Goal: Task Accomplishment & Management: Use online tool/utility

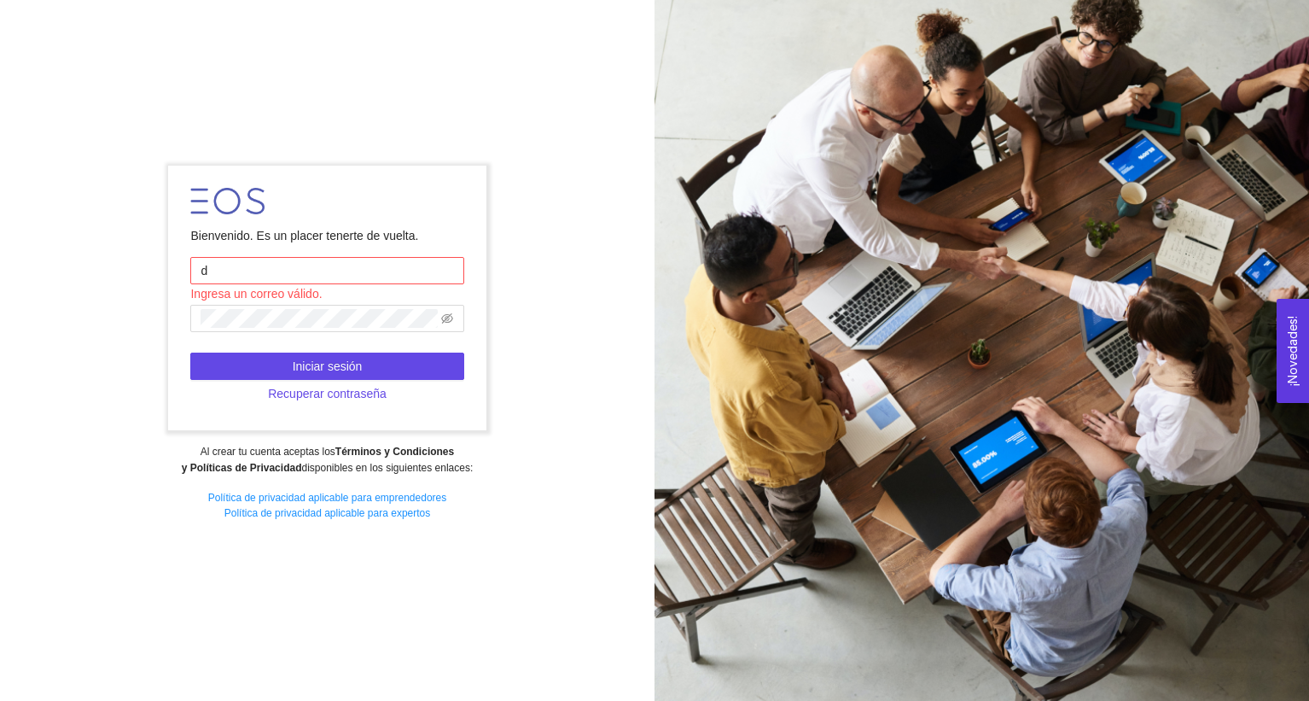
type input "[PERSON_NAME][EMAIL_ADDRESS][PERSON_NAME][DOMAIN_NAME]"
click at [330, 331] on span at bounding box center [326, 318] width 273 height 27
click at [327, 328] on span at bounding box center [326, 318] width 273 height 27
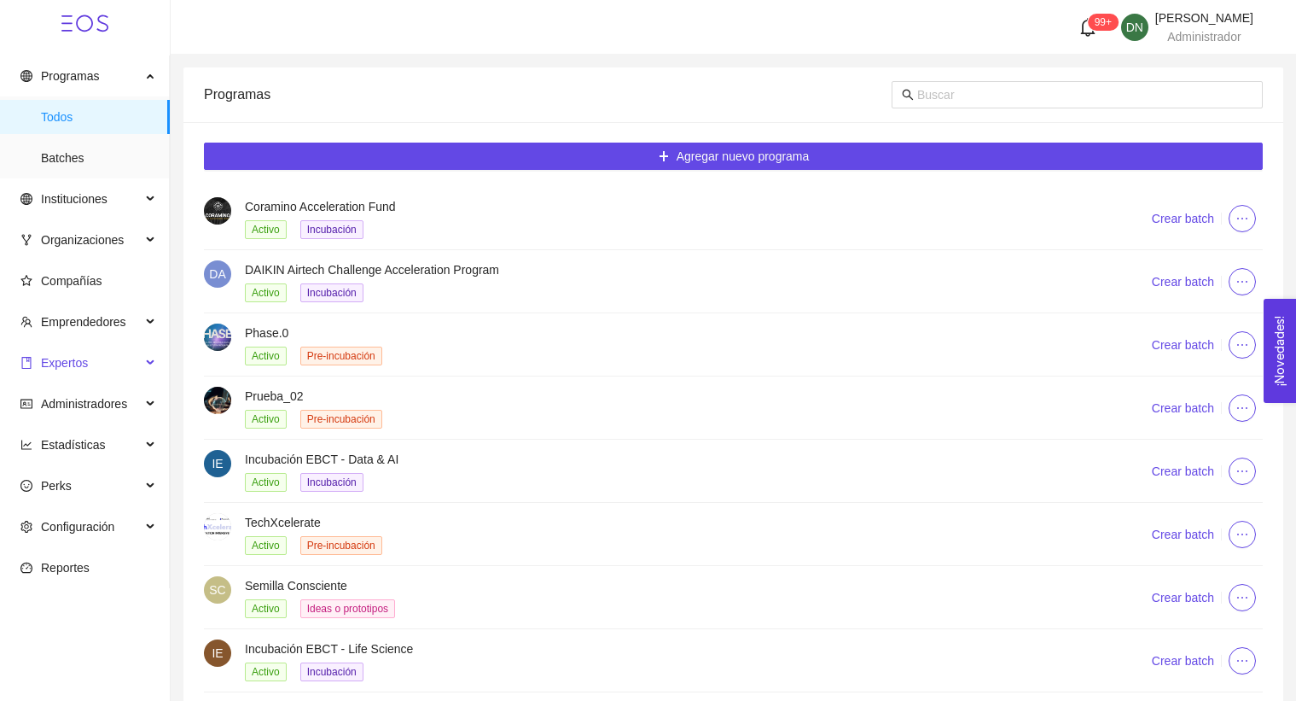
click at [108, 355] on span "Expertos" at bounding box center [80, 363] width 120 height 34
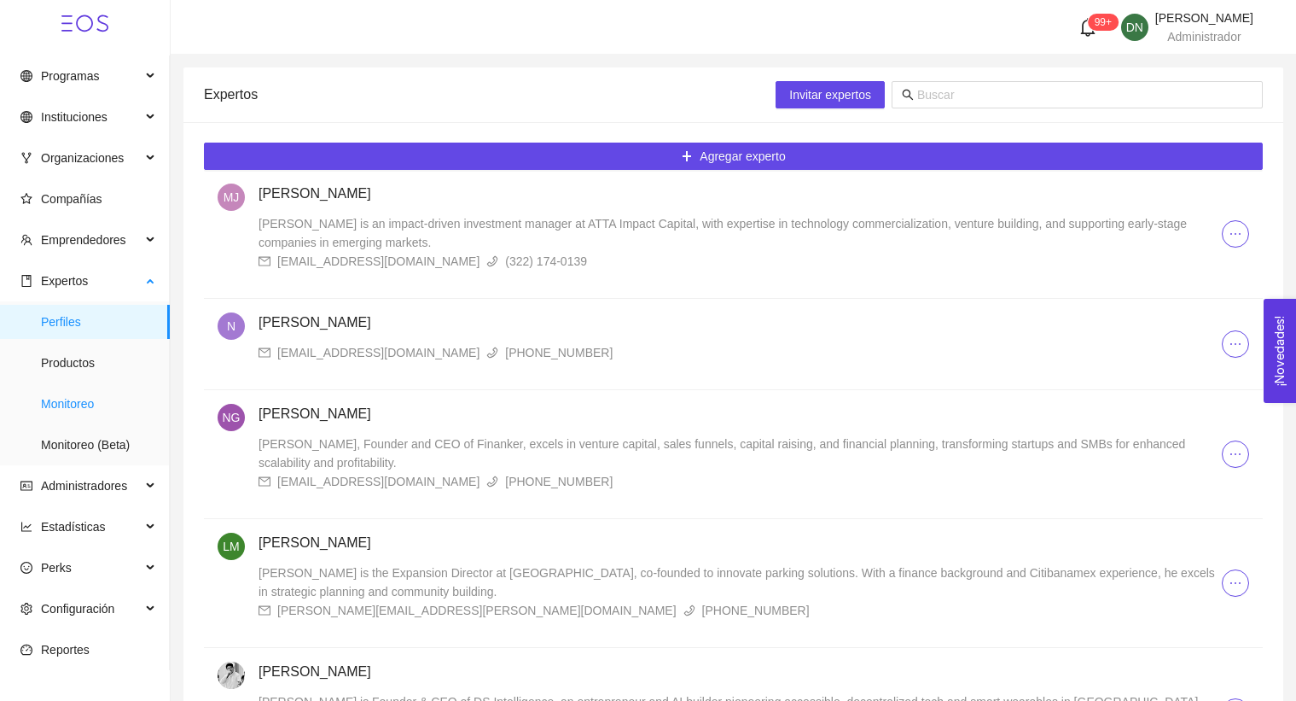
click at [113, 410] on span "Monitoreo" at bounding box center [98, 404] width 115 height 34
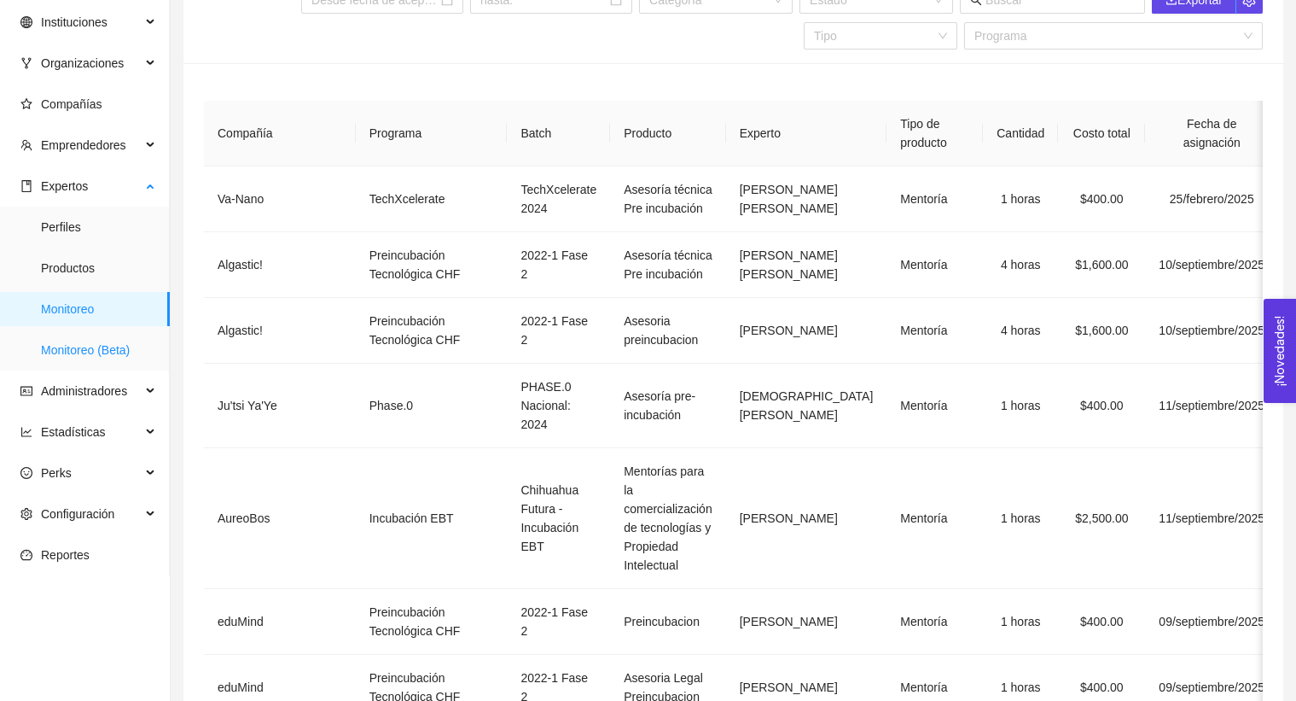
click at [119, 354] on span "Monitoreo (Beta)" at bounding box center [98, 350] width 115 height 34
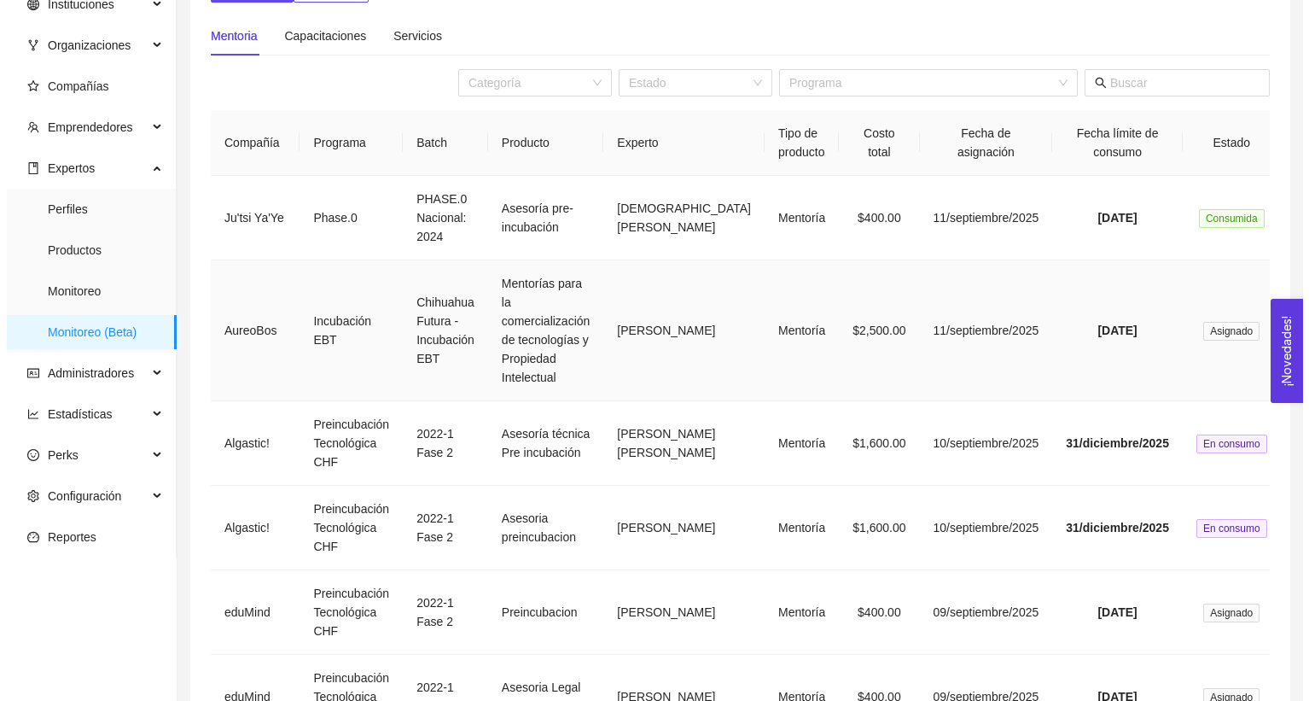
scroll to position [113, 0]
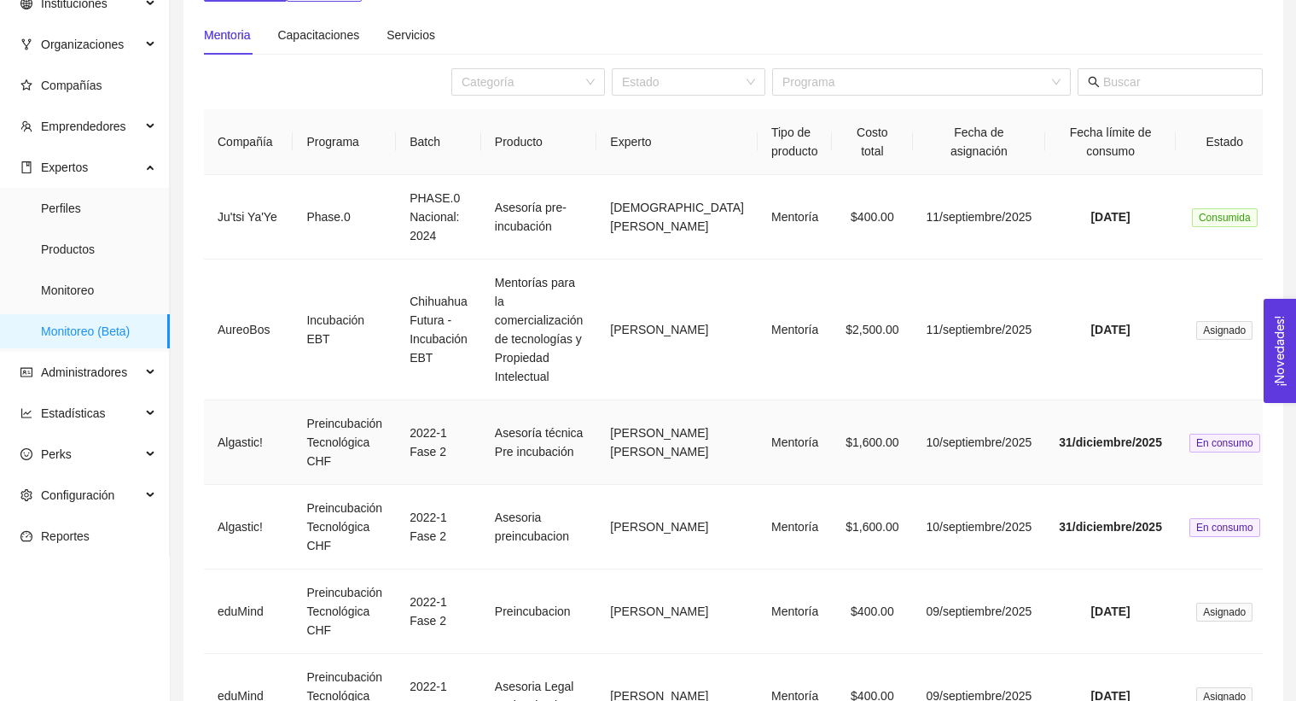
click at [355, 469] on td "Preincubación Tecnológica CHF" at bounding box center [344, 442] width 103 height 84
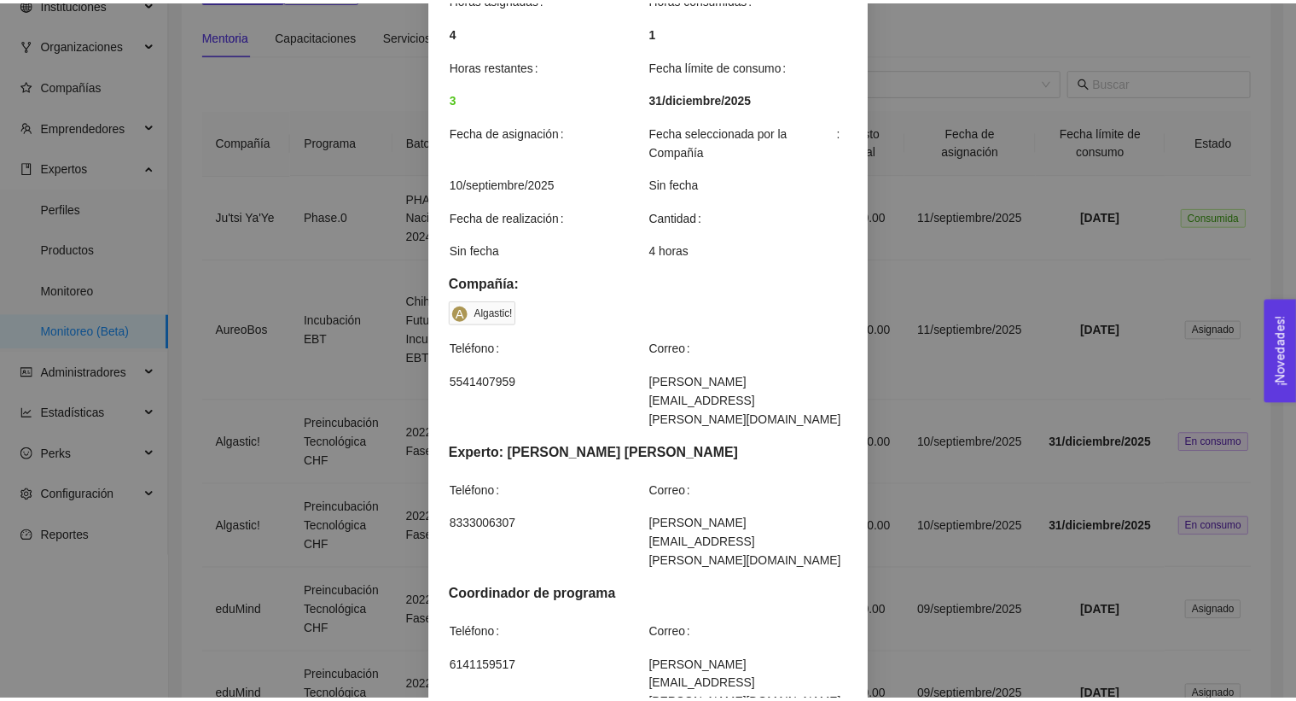
scroll to position [0, 0]
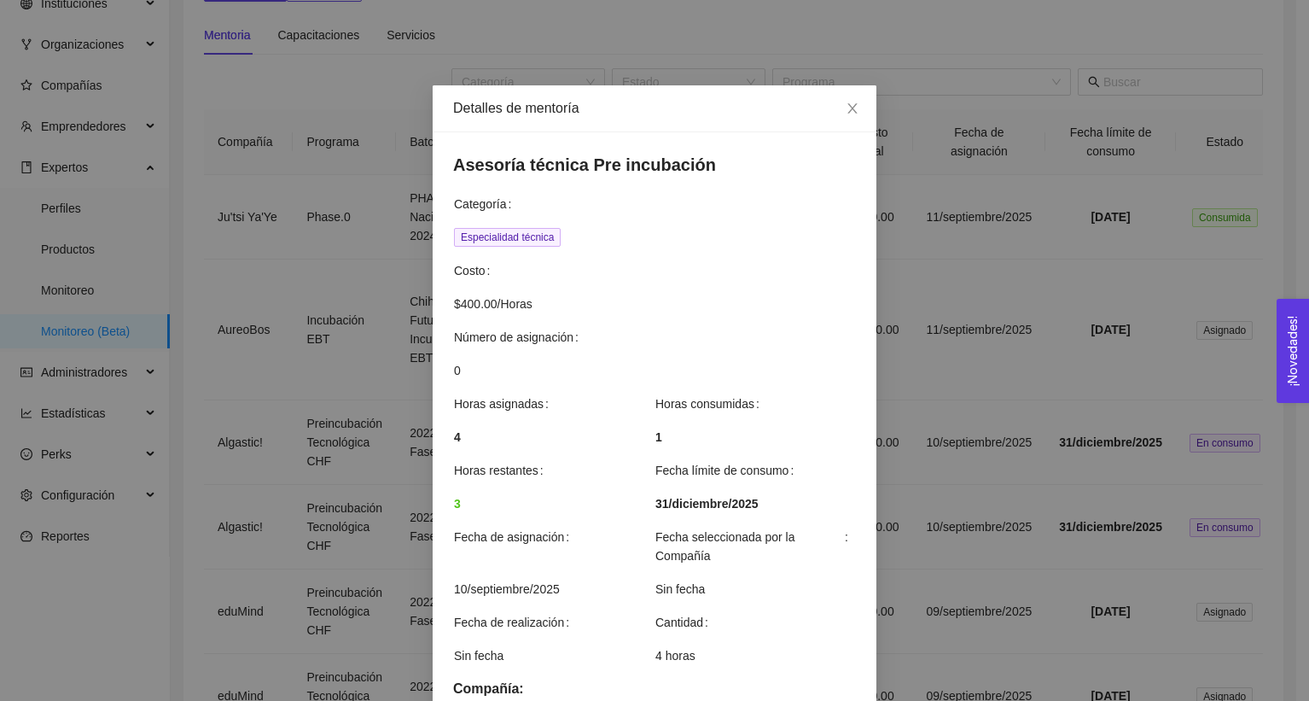
click at [905, 399] on div "Detalles de mentoría Asesoría técnica Pre incubación Categoría Especialidad téc…" at bounding box center [654, 350] width 1309 height 701
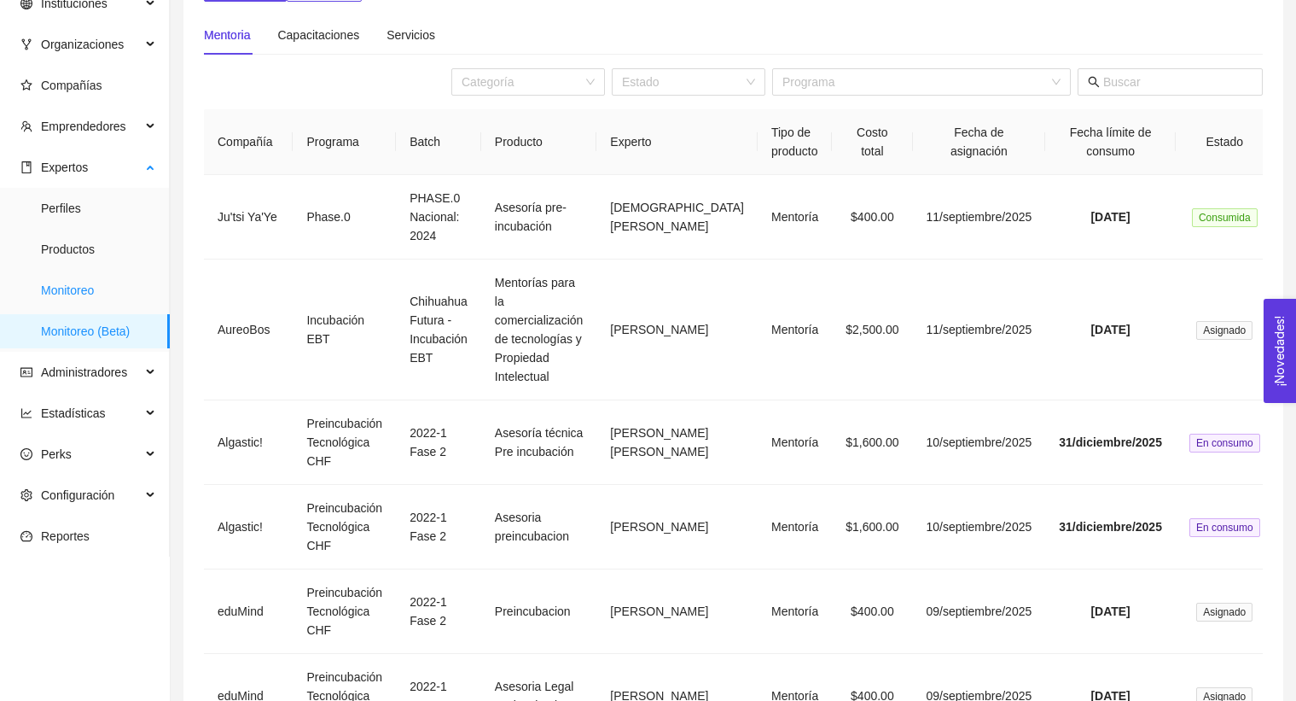
click at [113, 295] on span "Monitoreo" at bounding box center [98, 290] width 115 height 34
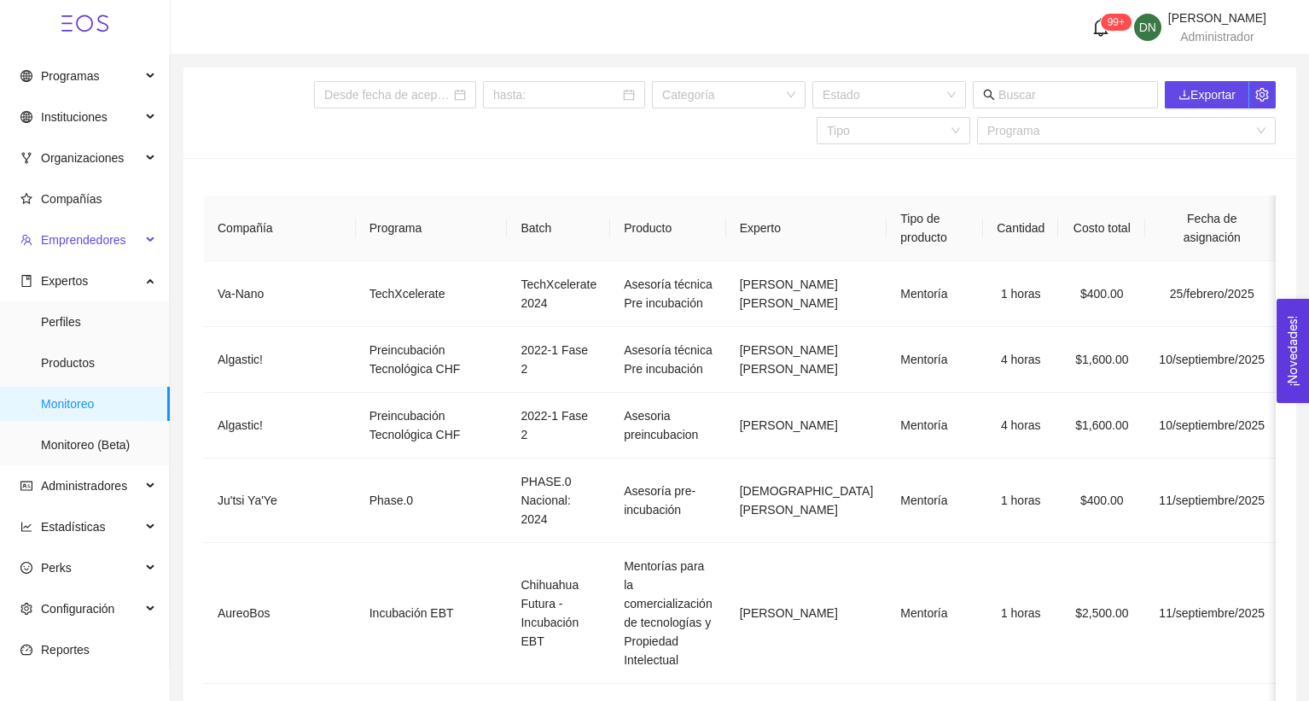
click at [102, 246] on span "Emprendedores" at bounding box center [83, 240] width 85 height 14
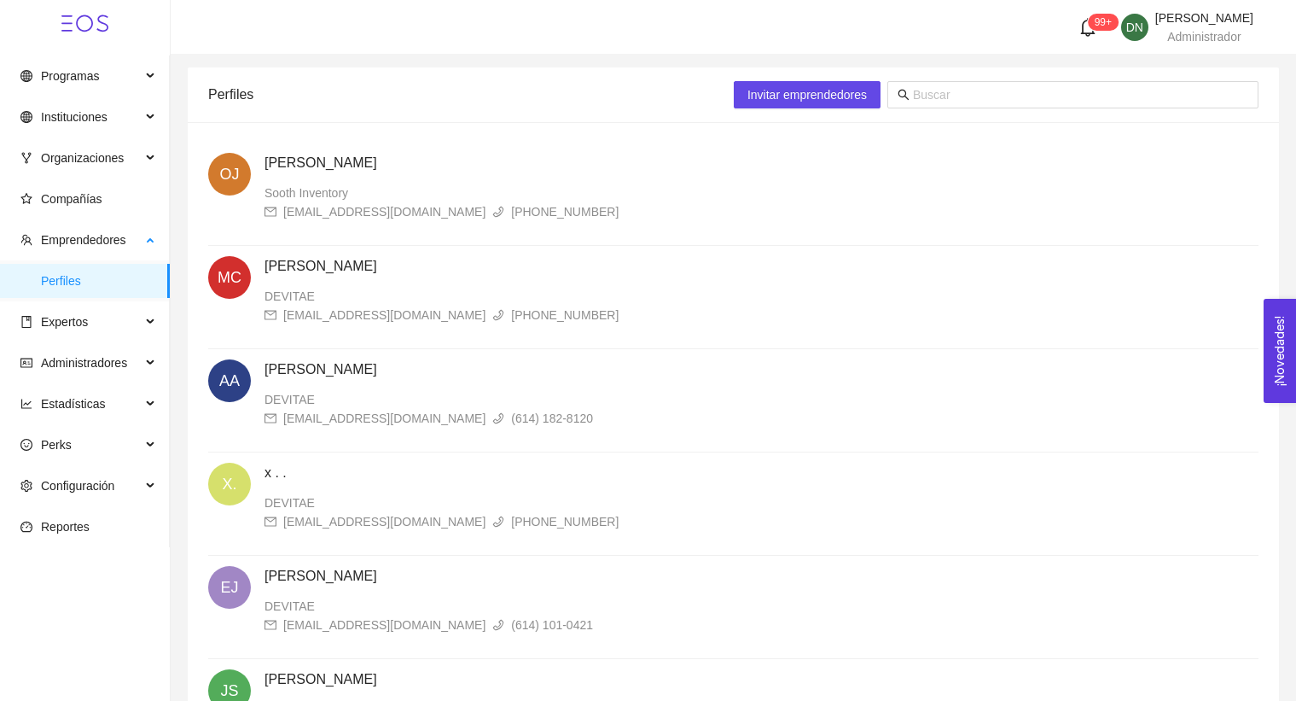
click at [100, 279] on span "Perfiles" at bounding box center [98, 281] width 115 height 34
click at [113, 319] on span "Expertos" at bounding box center [80, 322] width 120 height 34
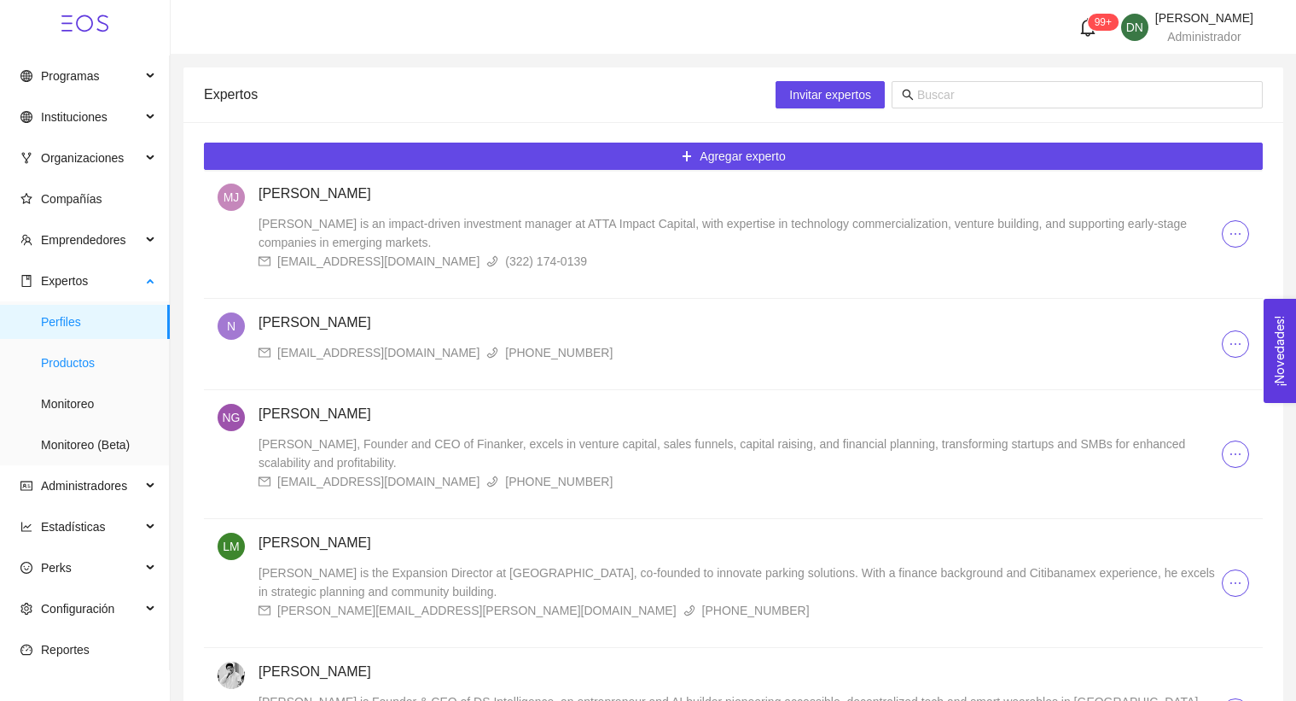
click at [113, 347] on span "Productos" at bounding box center [98, 363] width 115 height 34
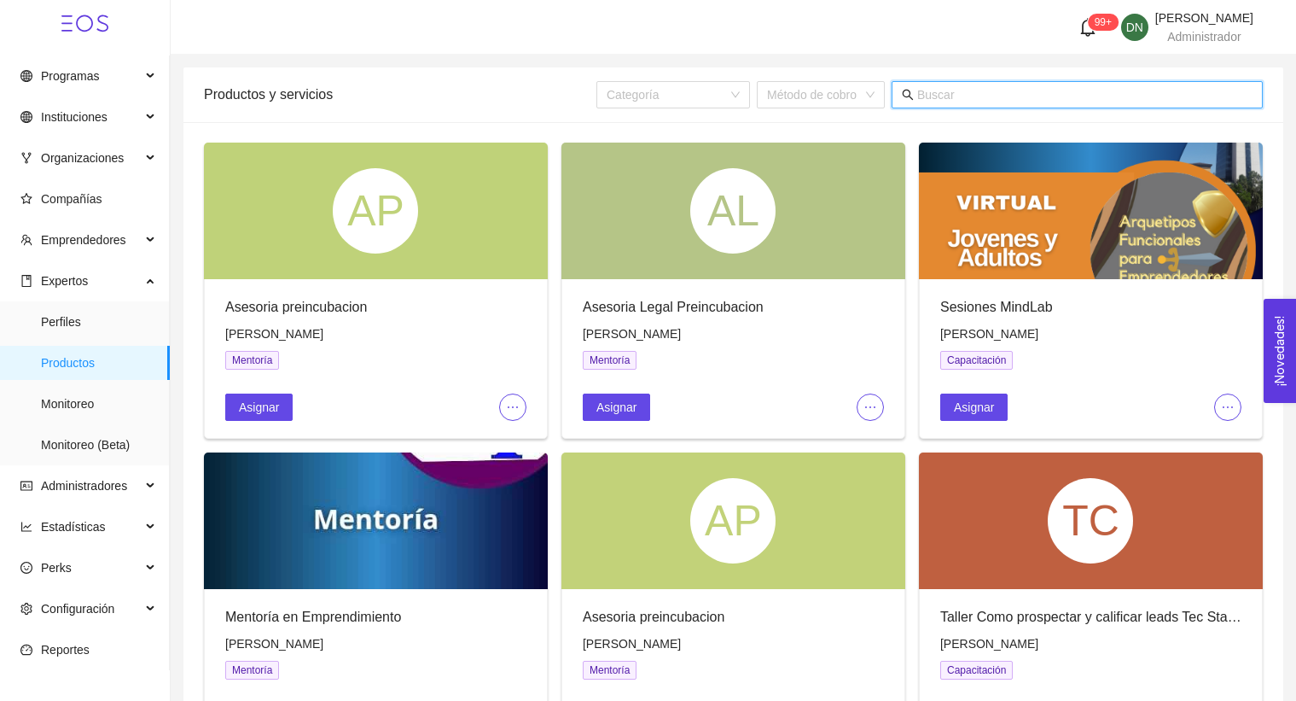
click at [951, 99] on input "text" at bounding box center [1084, 94] width 335 height 19
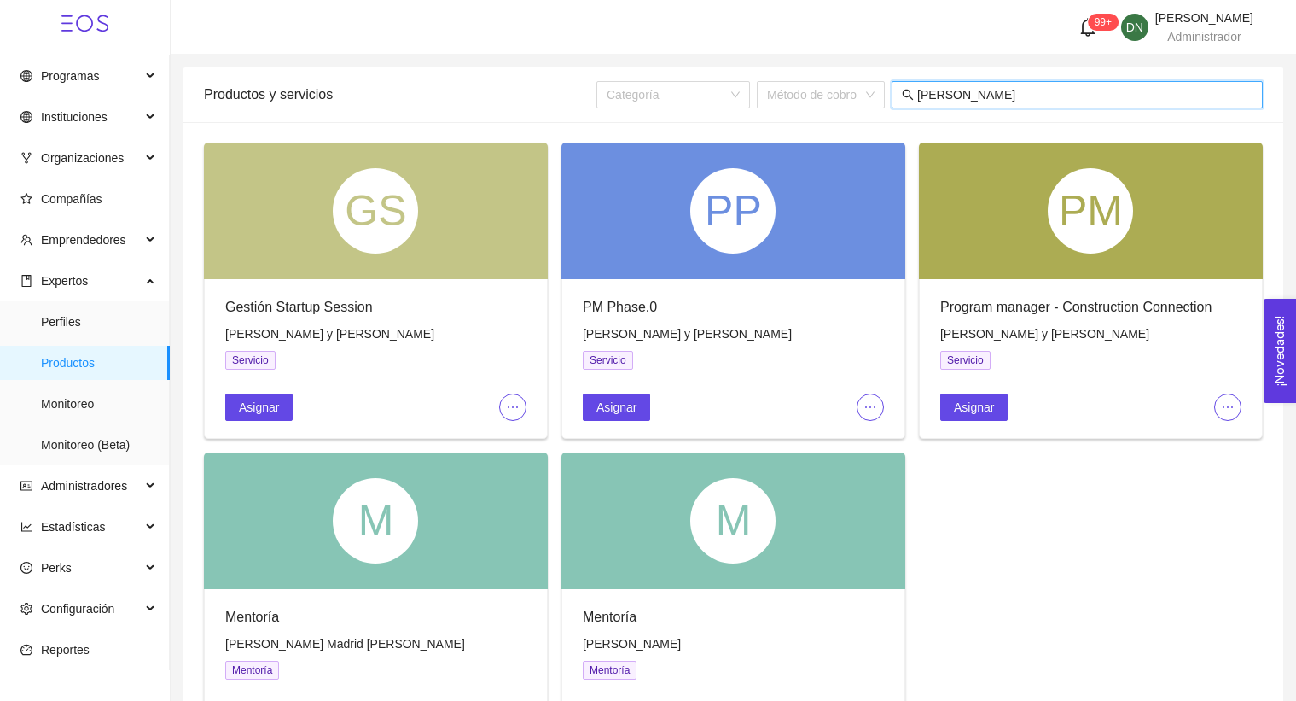
click at [951, 95] on input "[PERSON_NAME]" at bounding box center [1084, 94] width 335 height 19
type input "[PERSON_NAME]"
click at [629, 398] on span "Asignar" at bounding box center [616, 407] width 40 height 19
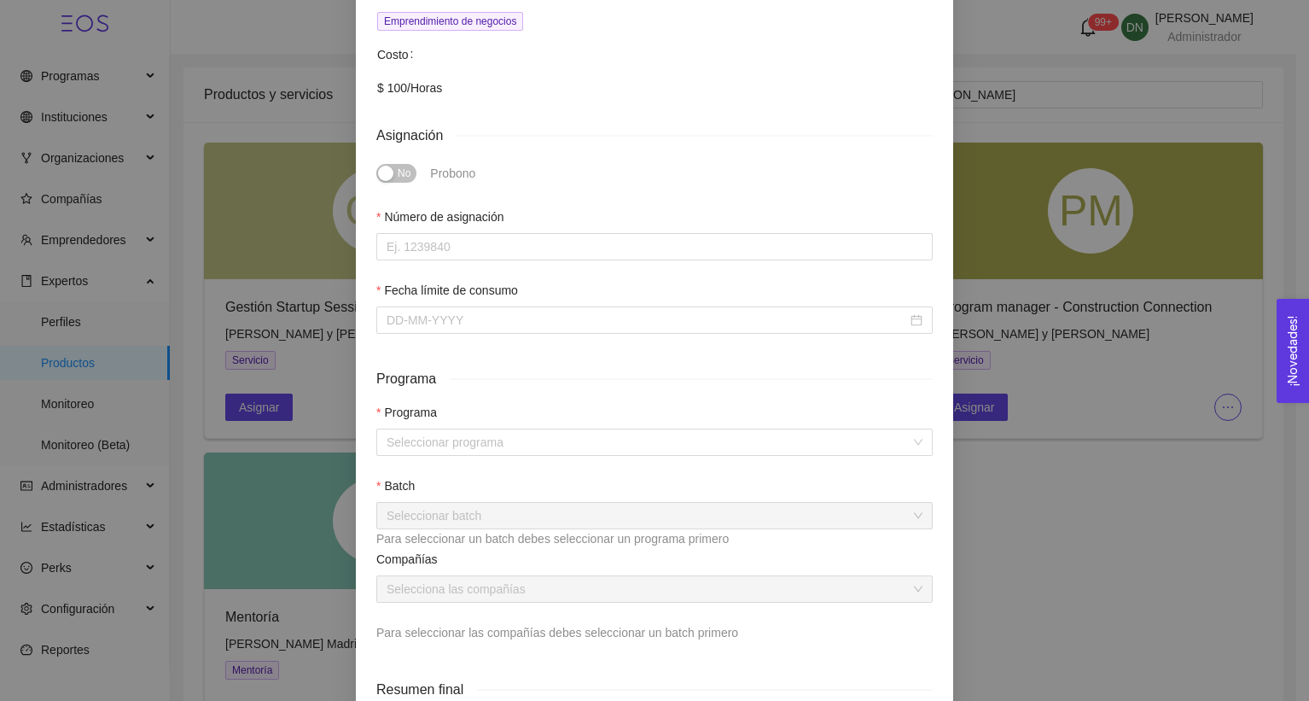
scroll to position [509, 0]
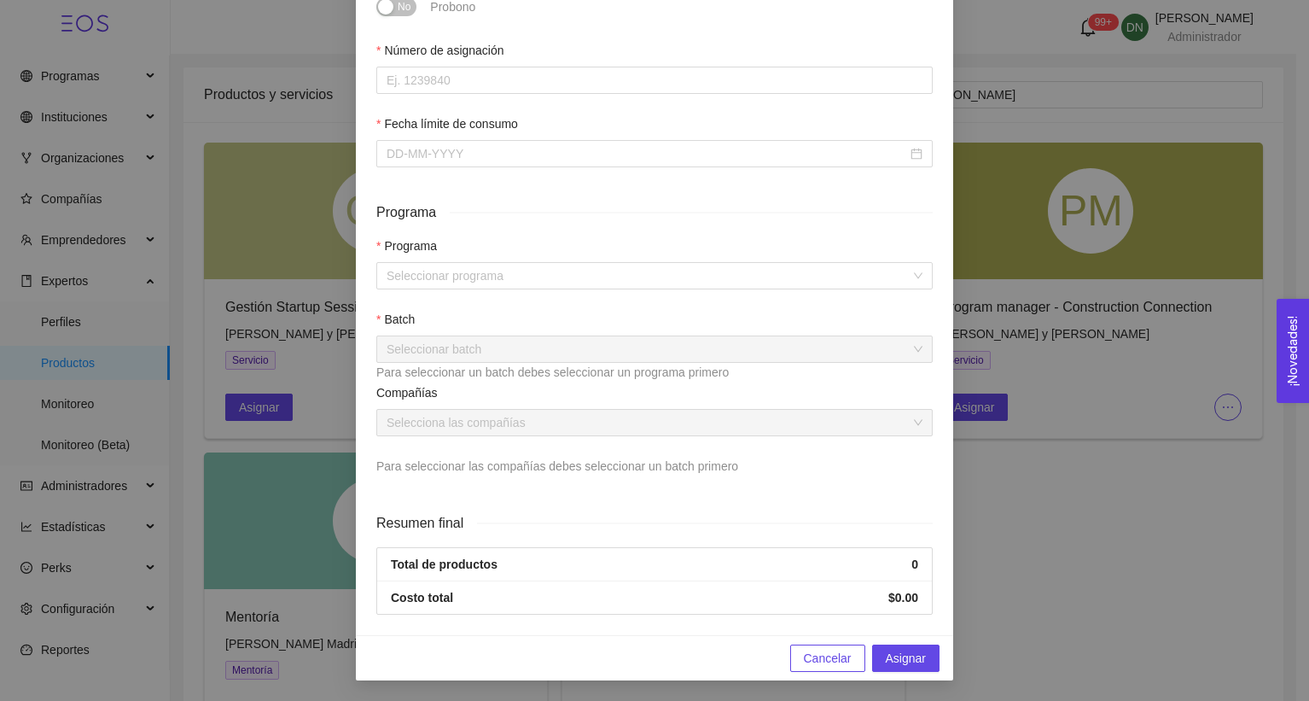
click at [1022, 285] on div "Asignación de servicio PM Phase.0 Experto: [PERSON_NAME] y [PERSON_NAME] Teléfo…" at bounding box center [654, 350] width 1309 height 701
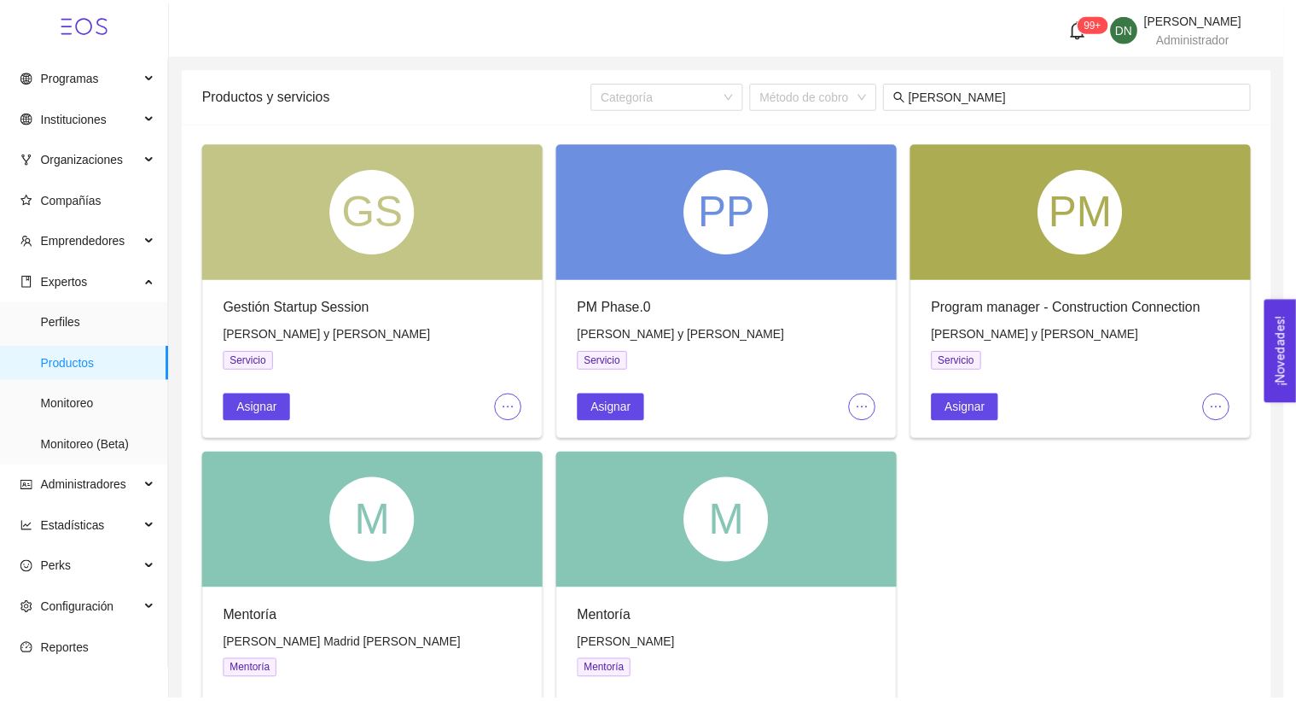
scroll to position [0, 0]
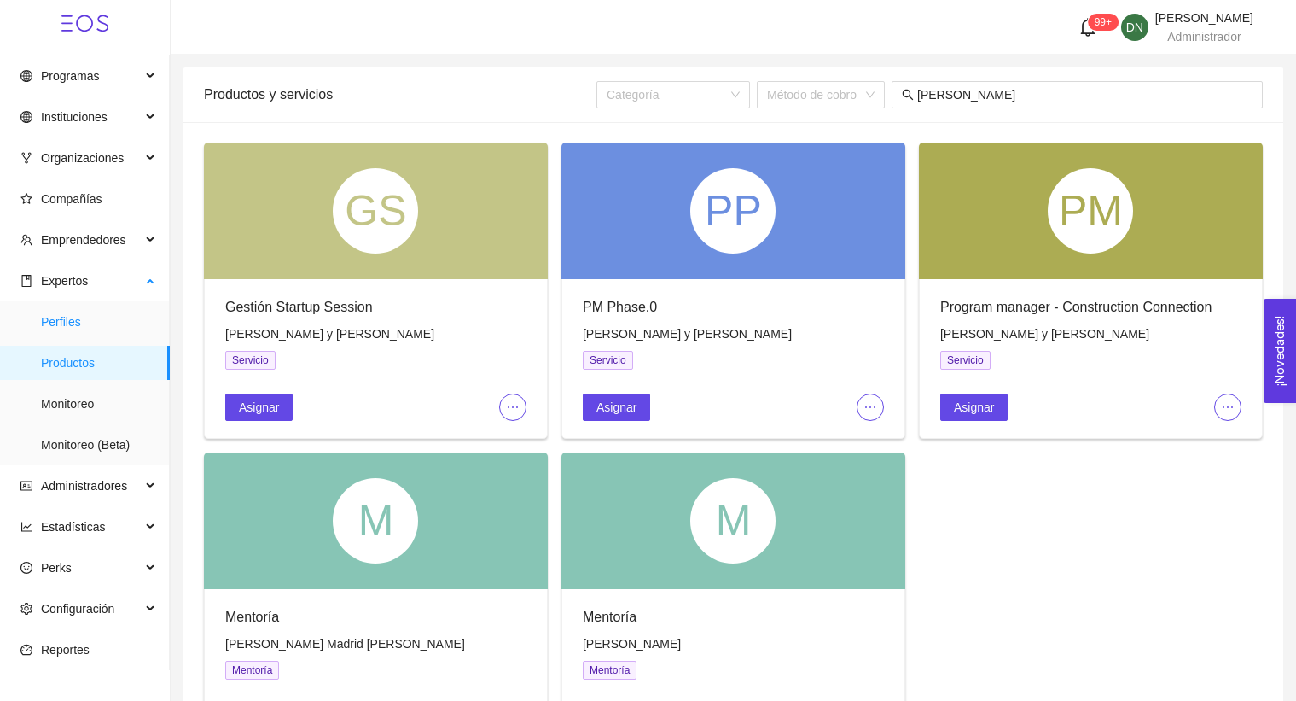
click at [95, 329] on span "Perfiles" at bounding box center [98, 322] width 115 height 34
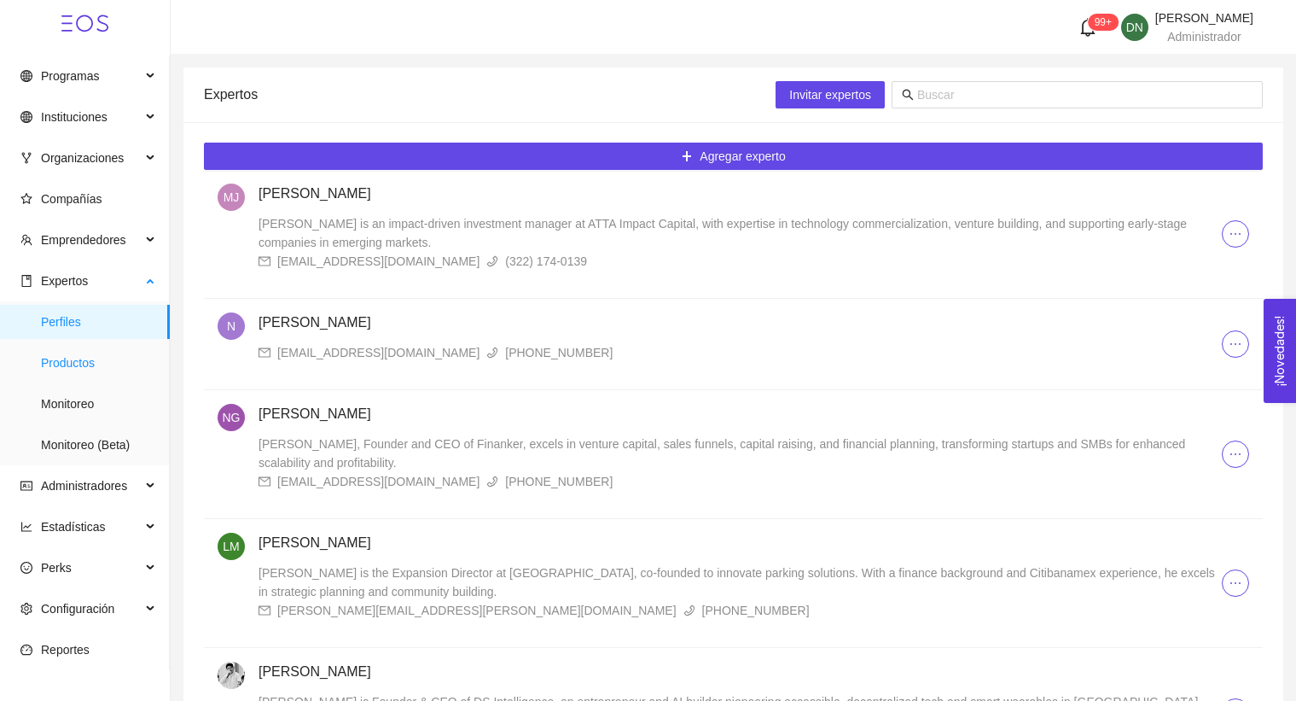
click at [119, 359] on span "Productos" at bounding box center [98, 363] width 115 height 34
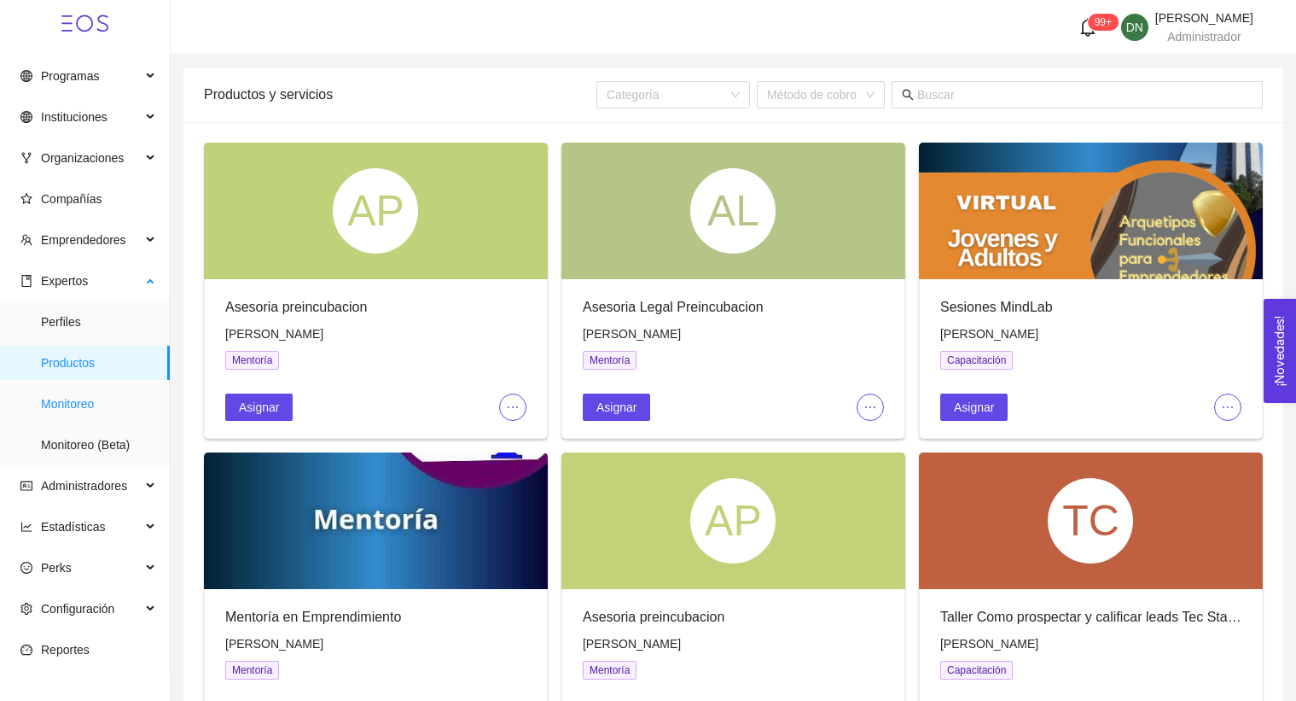
click at [80, 418] on span "Monitoreo" at bounding box center [98, 404] width 115 height 34
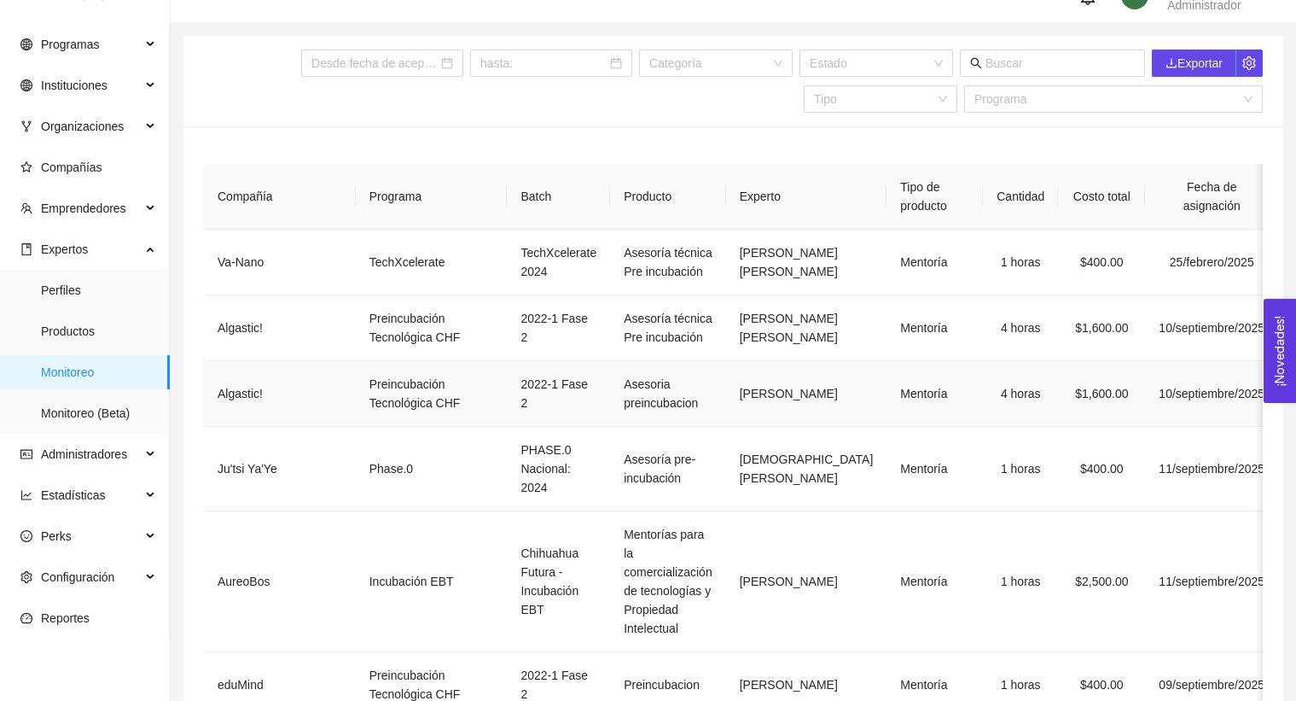
click at [887, 427] on td "Mentoría" at bounding box center [935, 394] width 96 height 66
